Goal: Information Seeking & Learning: Understand process/instructions

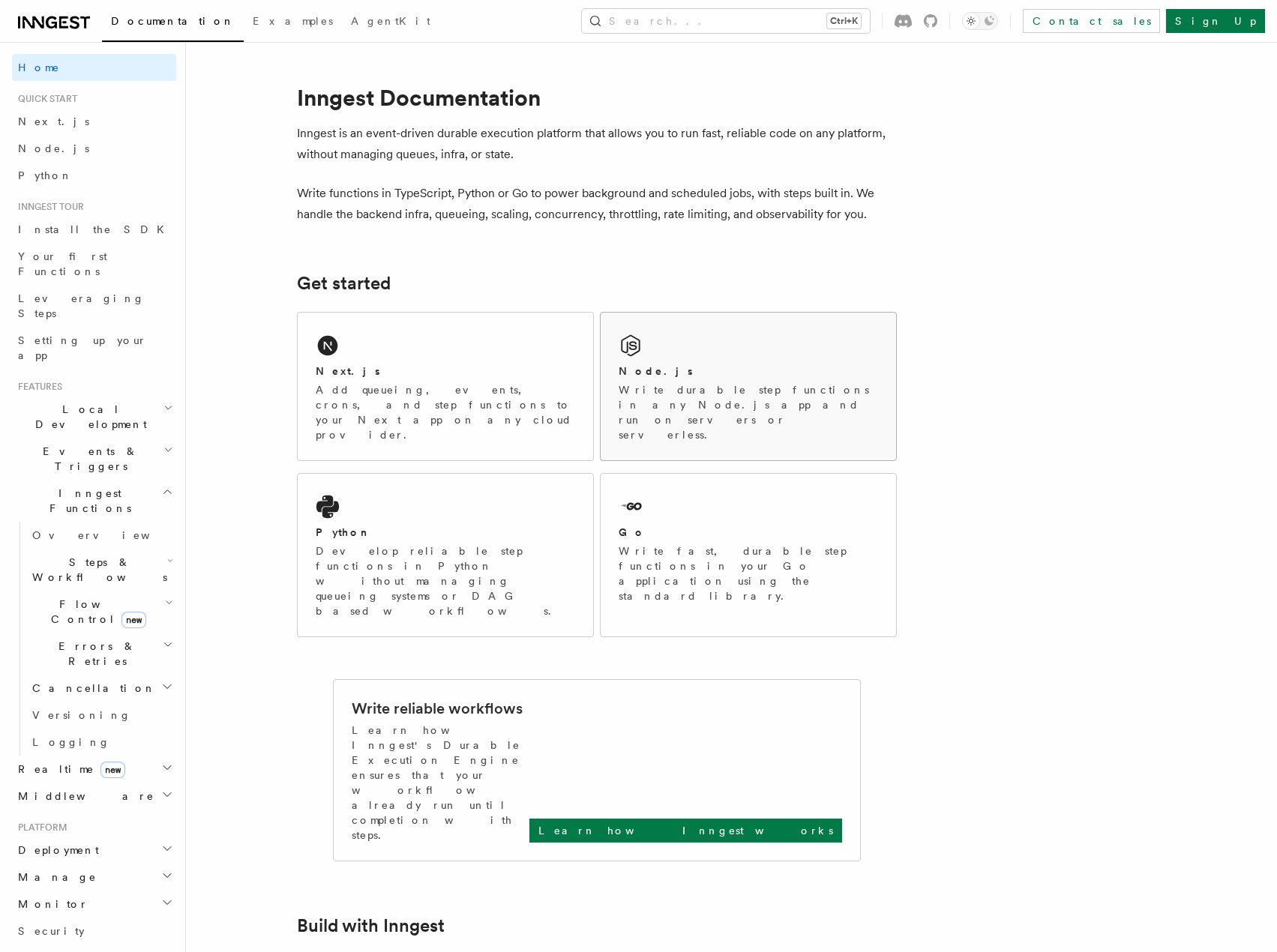
click at [642, 384] on p "Write durable step functions in any Node.js app and run on servers or serverles…" at bounding box center [748, 411] width 260 height 60
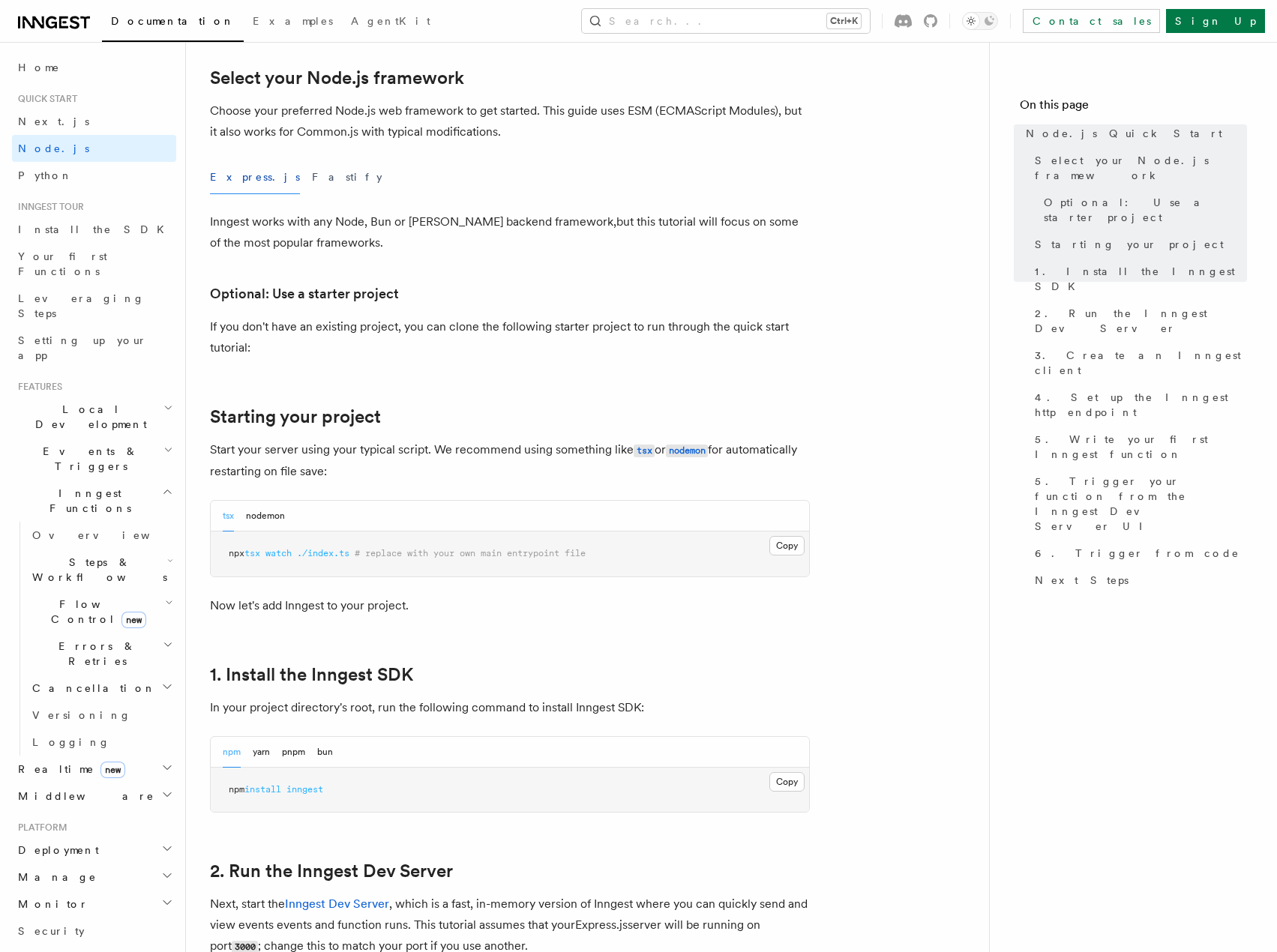
scroll to position [375, 0]
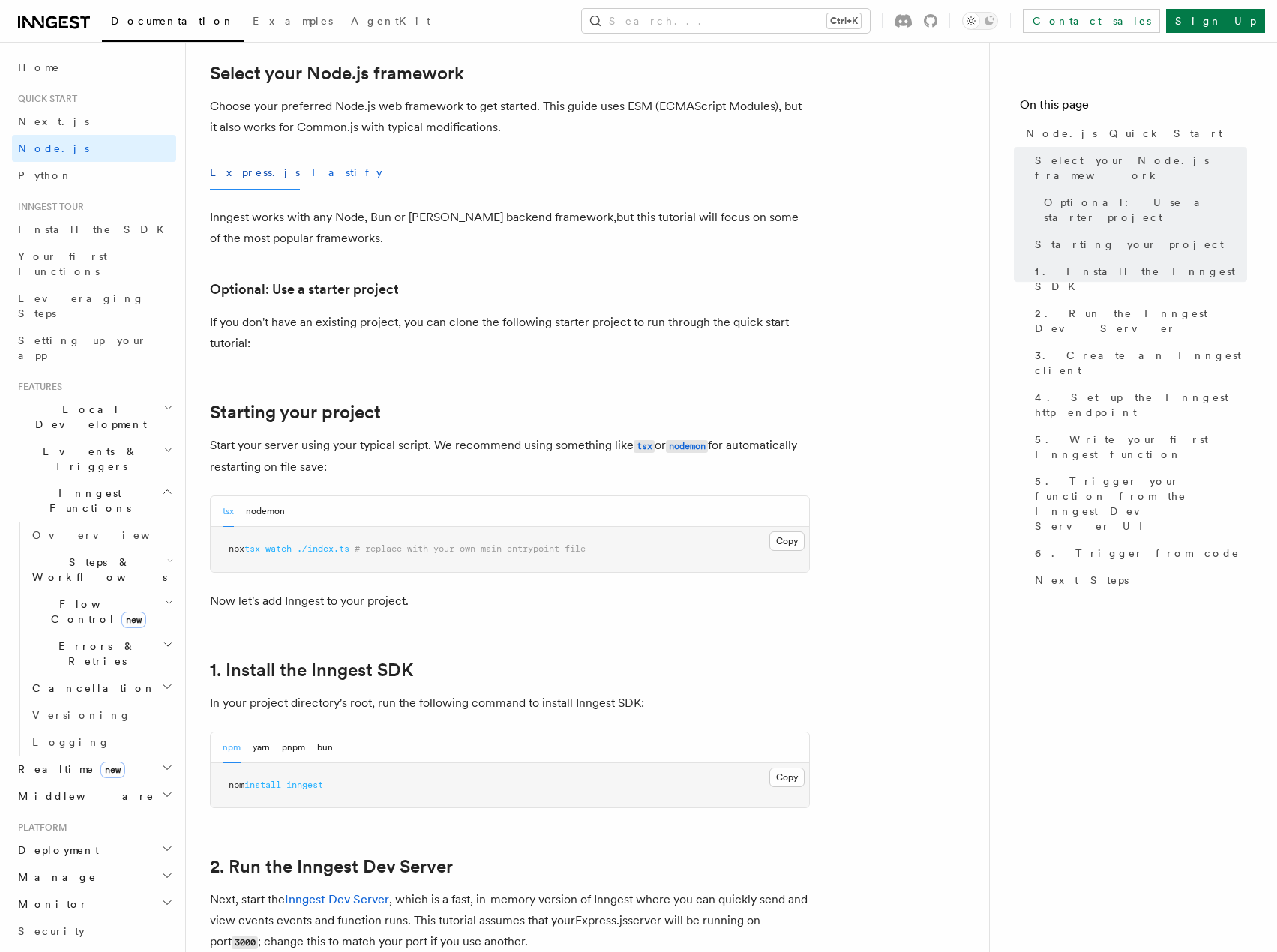
click at [312, 173] on button "Fastify" at bounding box center [346, 173] width 70 height 34
click at [240, 174] on button "Express.js" at bounding box center [255, 173] width 90 height 34
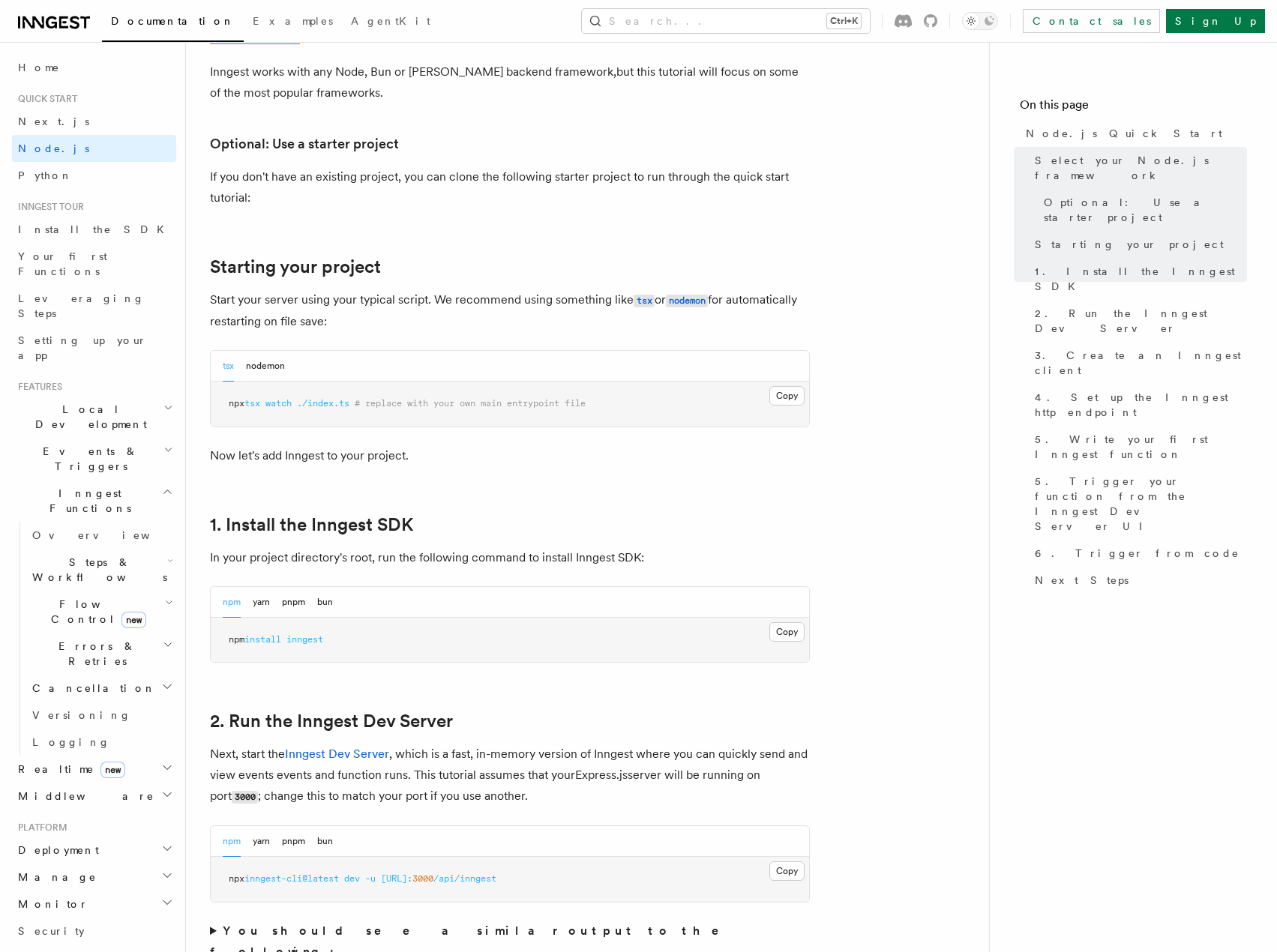
scroll to position [525, 0]
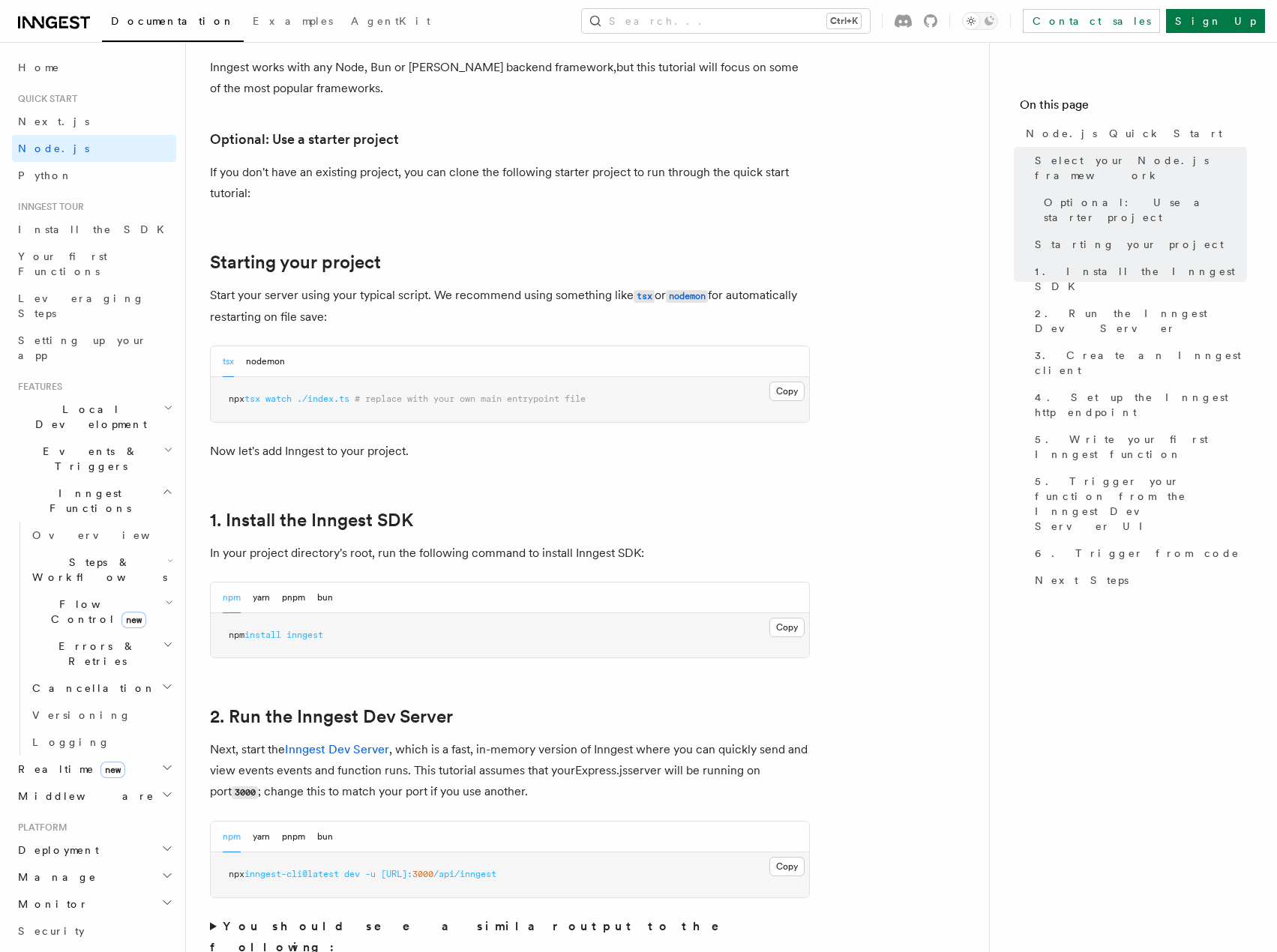
drag, startPoint x: 762, startPoint y: 171, endPoint x: 279, endPoint y: 190, distance: 483.4
click at [302, 190] on p "If you don't have an existing project, you can clone the following starter proj…" at bounding box center [510, 183] width 600 height 42
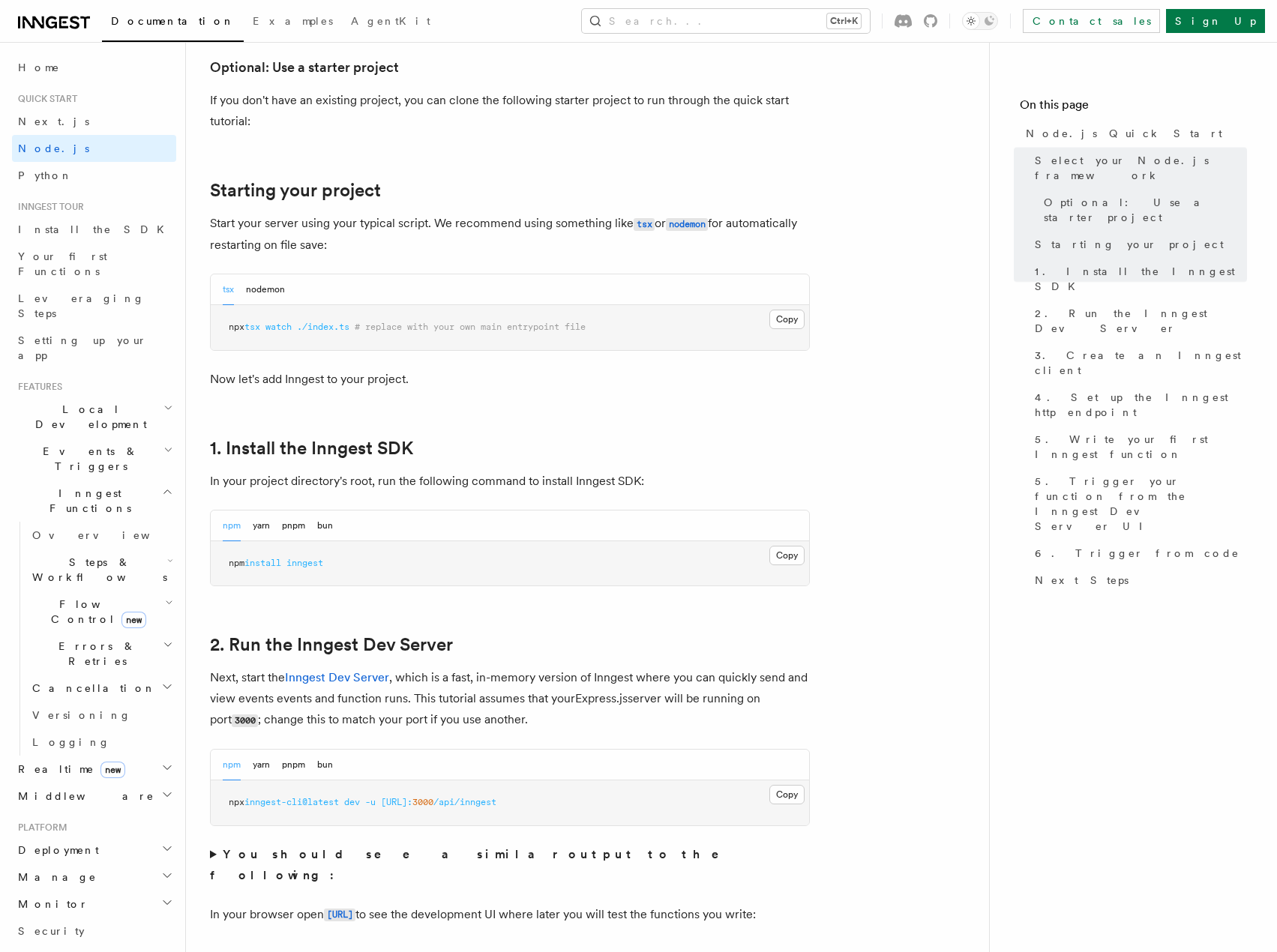
scroll to position [600, 0]
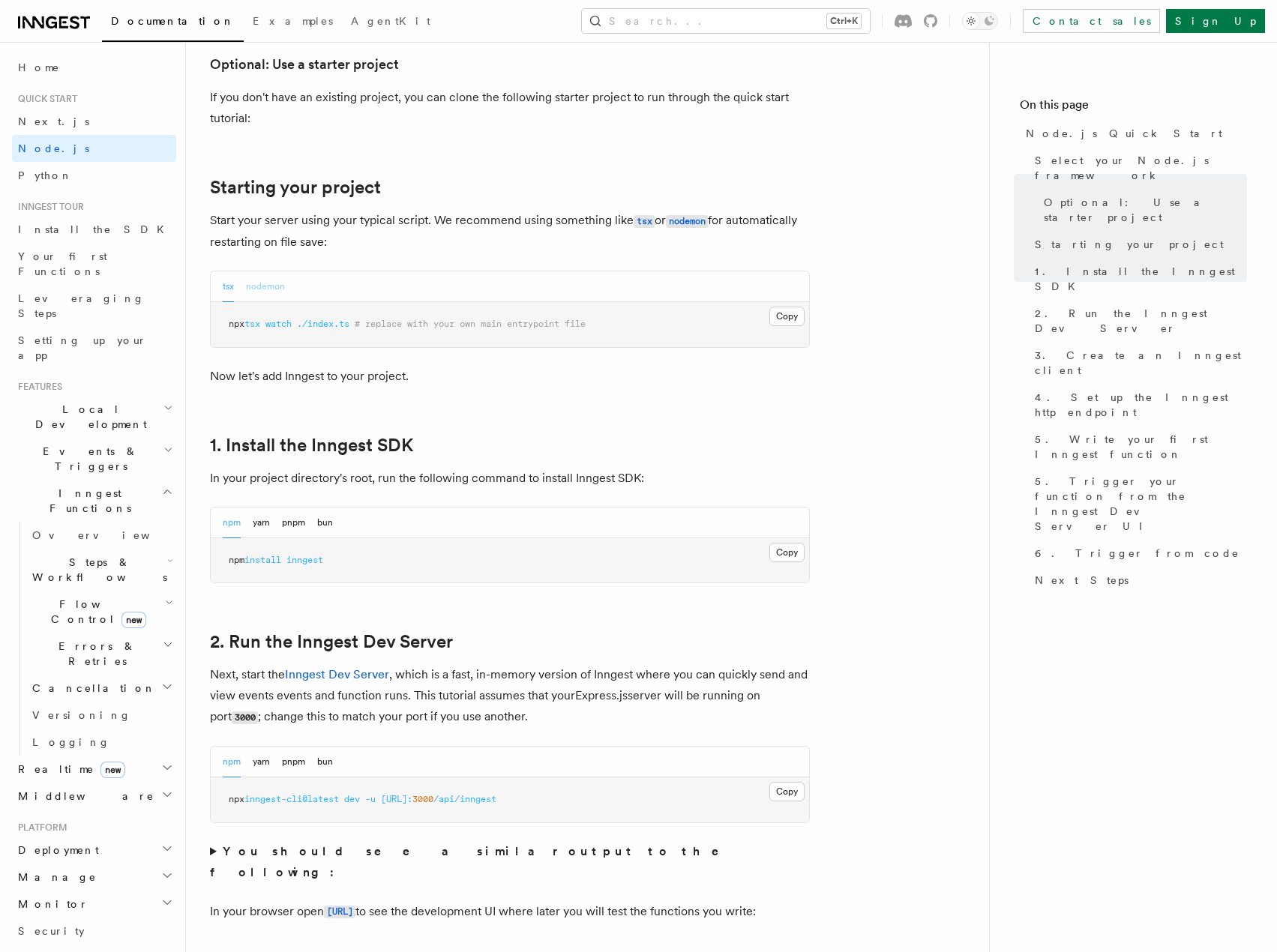
click at [273, 287] on button "nodemon" at bounding box center [265, 286] width 39 height 30
click at [232, 289] on button "tsx" at bounding box center [228, 286] width 11 height 30
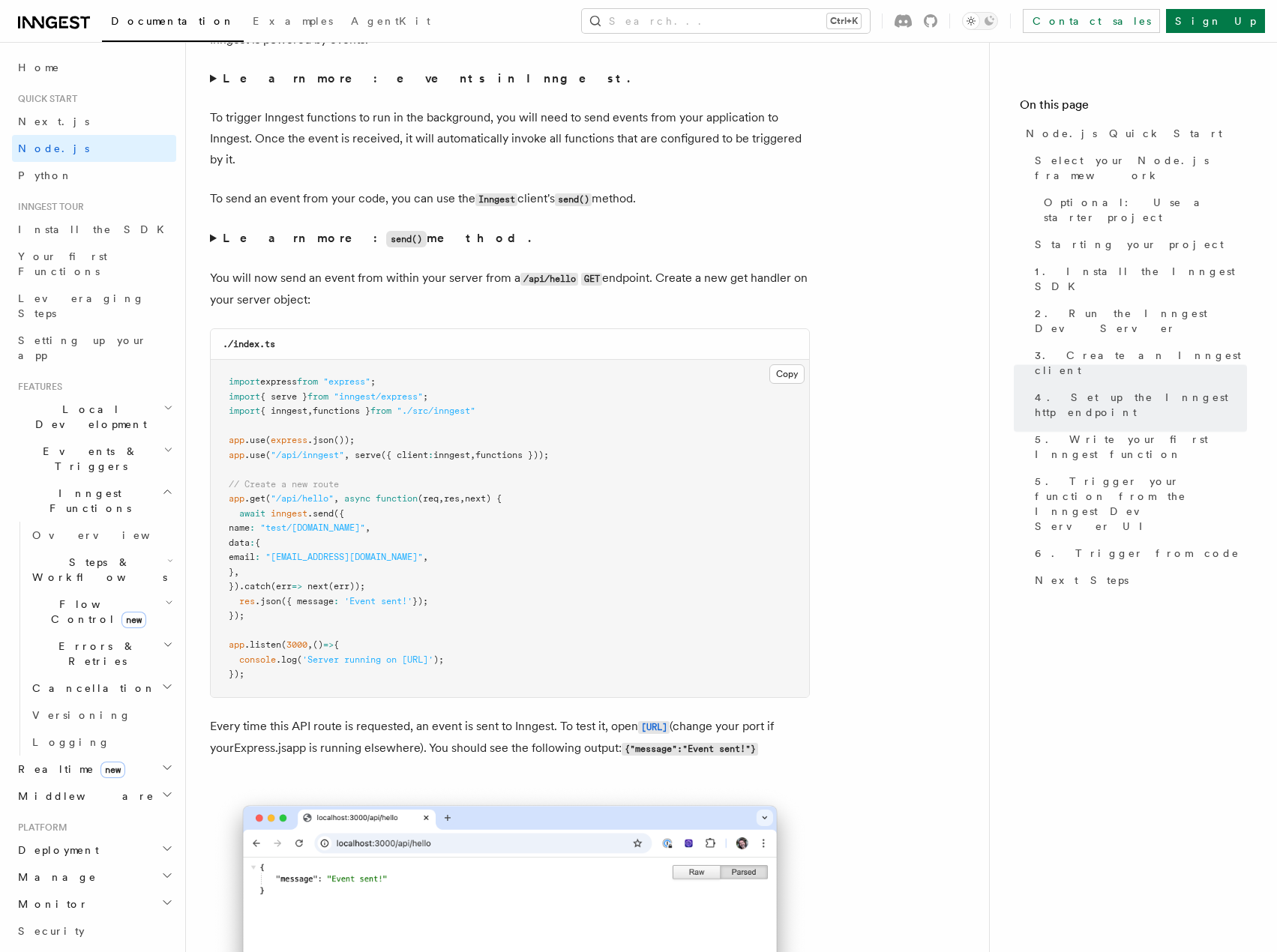
scroll to position [7720, 0]
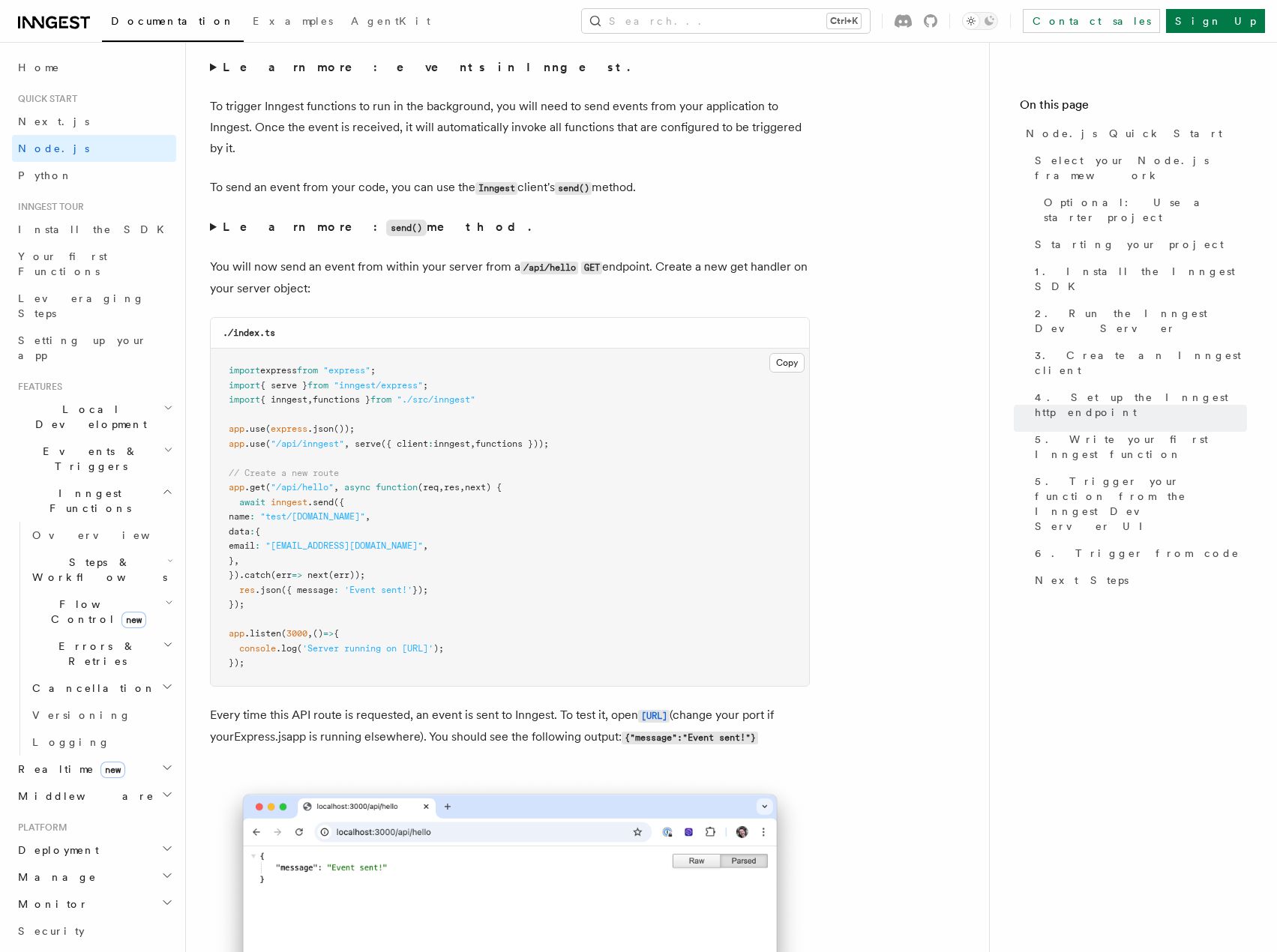
drag, startPoint x: 828, startPoint y: 265, endPoint x: 814, endPoint y: 217, distance: 50.0
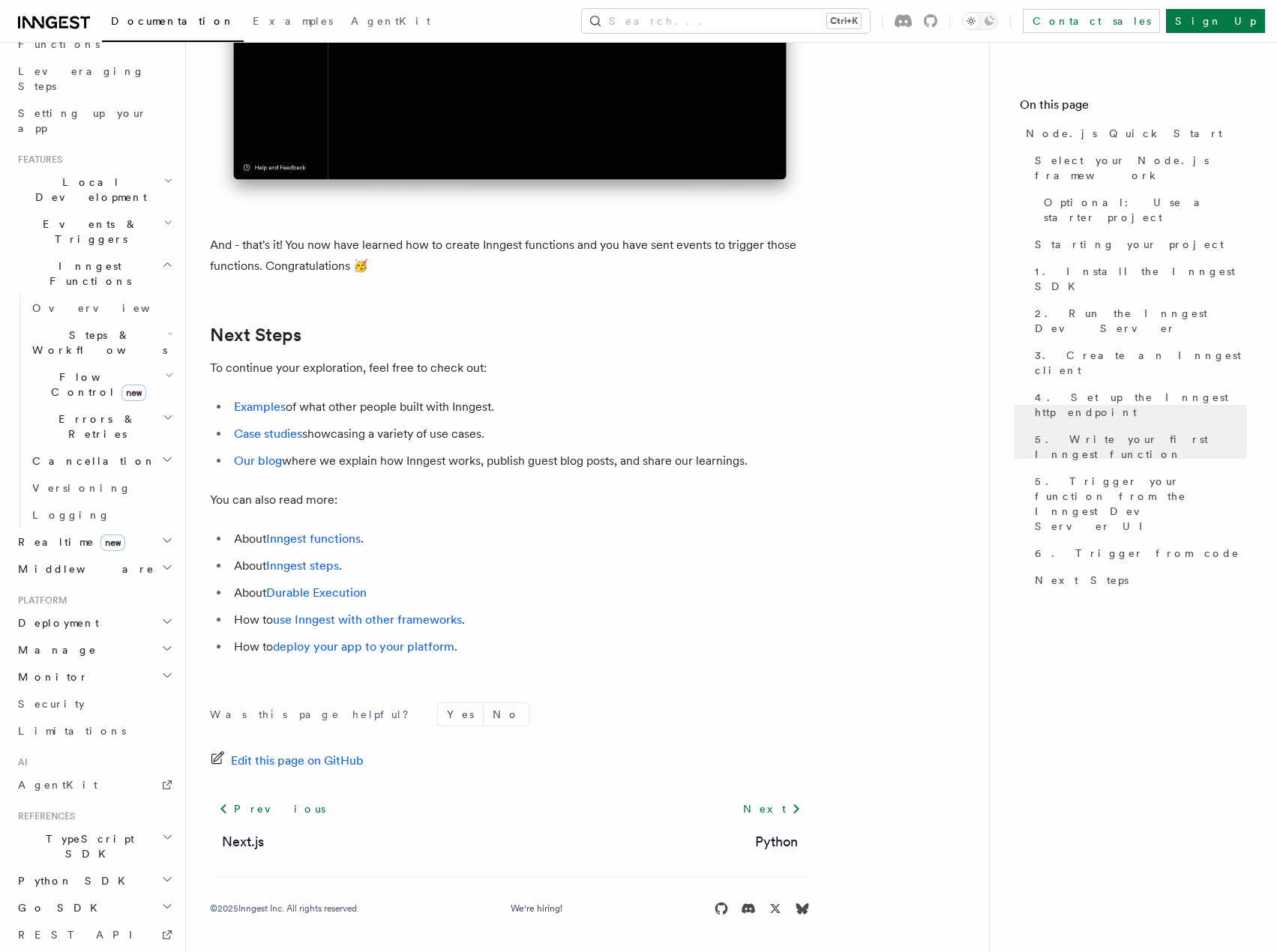
scroll to position [247, 0]
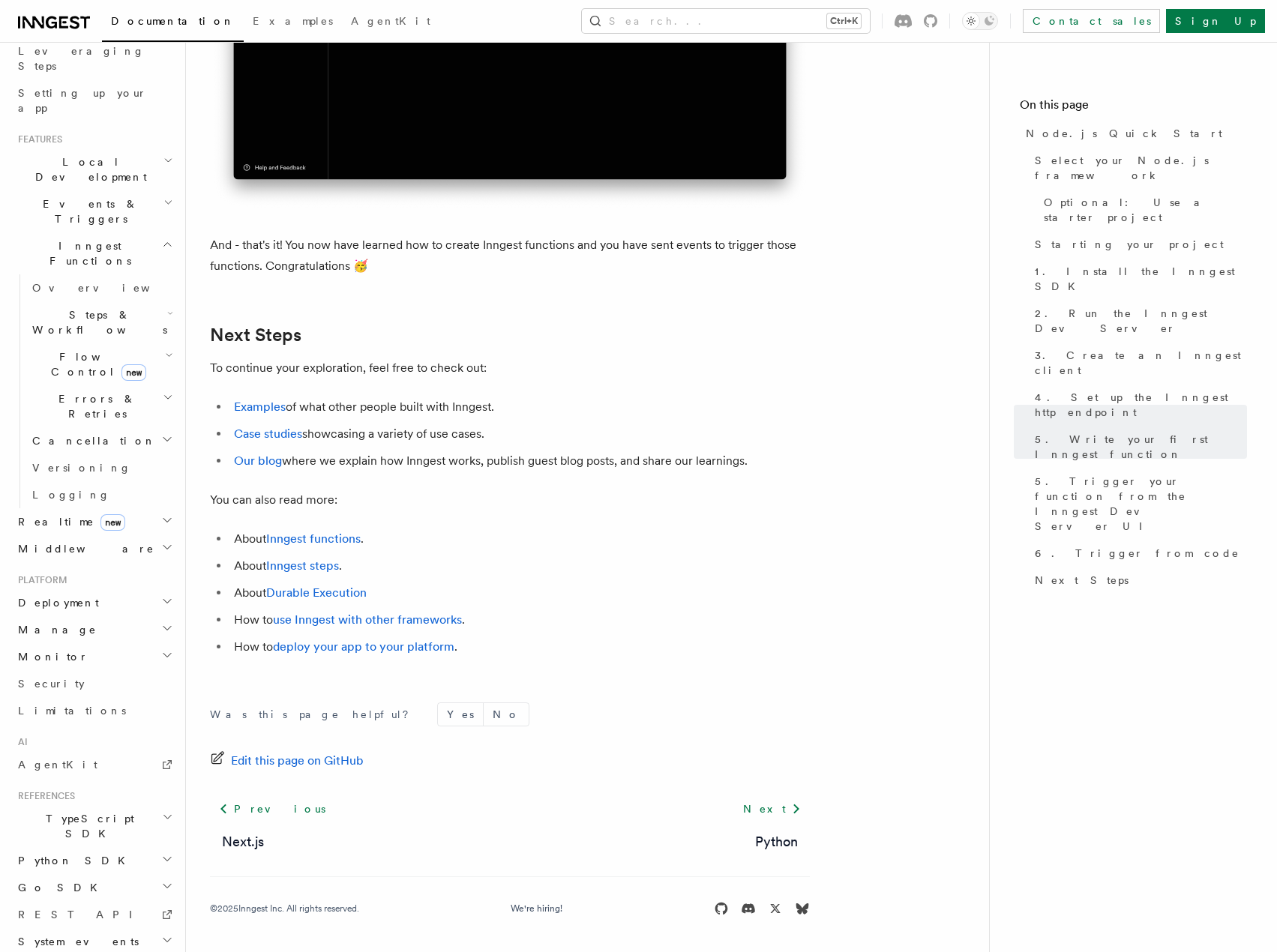
click at [156, 589] on h2 "Deployment" at bounding box center [94, 602] width 164 height 27
click at [84, 884] on span "Self hosting" at bounding box center [87, 890] width 110 height 12
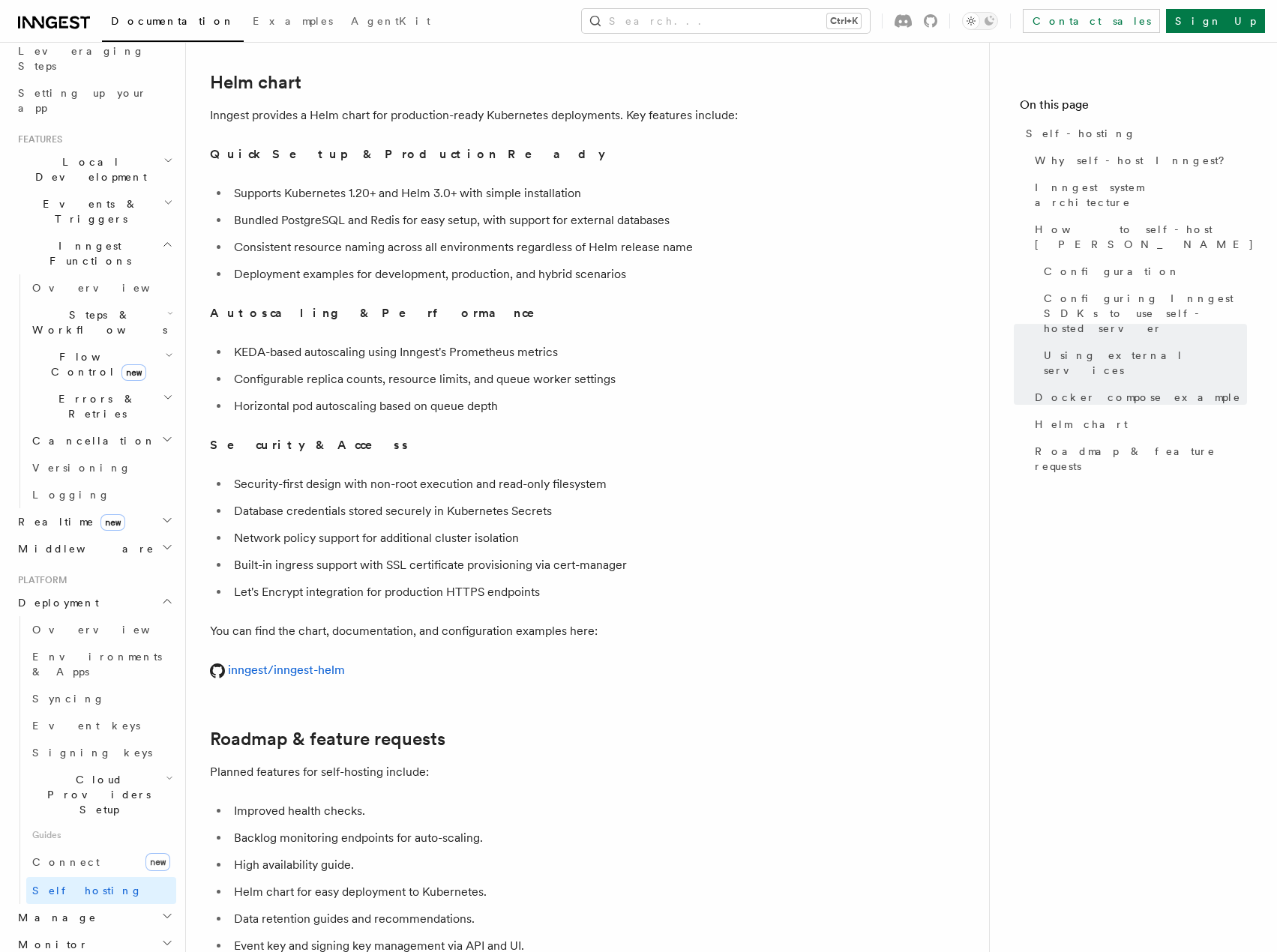
scroll to position [5490, 0]
